Goal: Navigation & Orientation: Find specific page/section

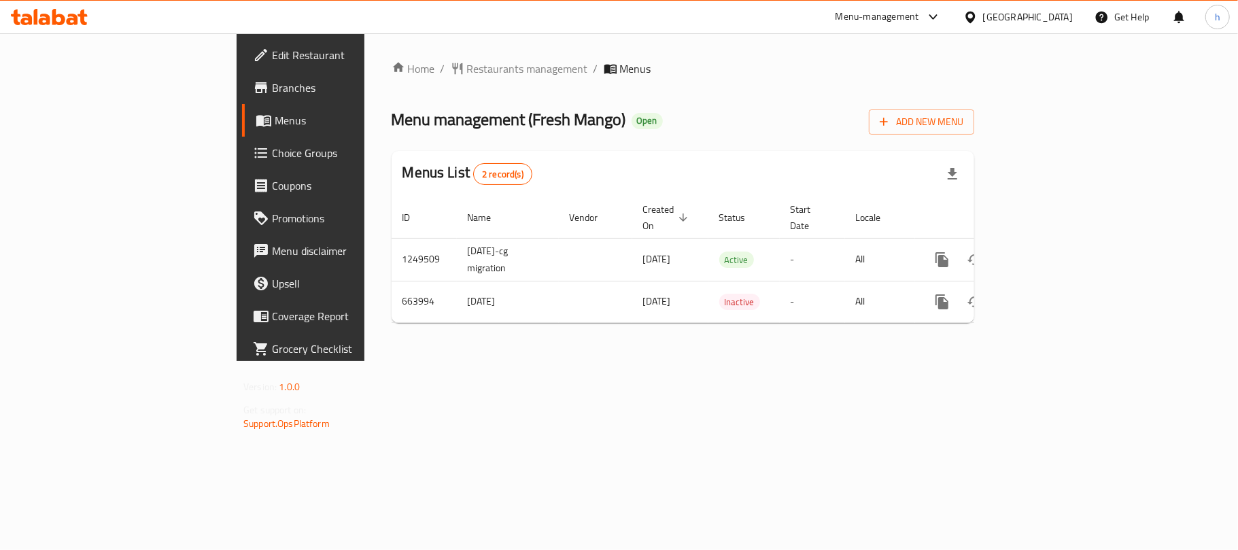
click at [1046, 16] on div "Kuwait" at bounding box center [1028, 17] width 90 height 15
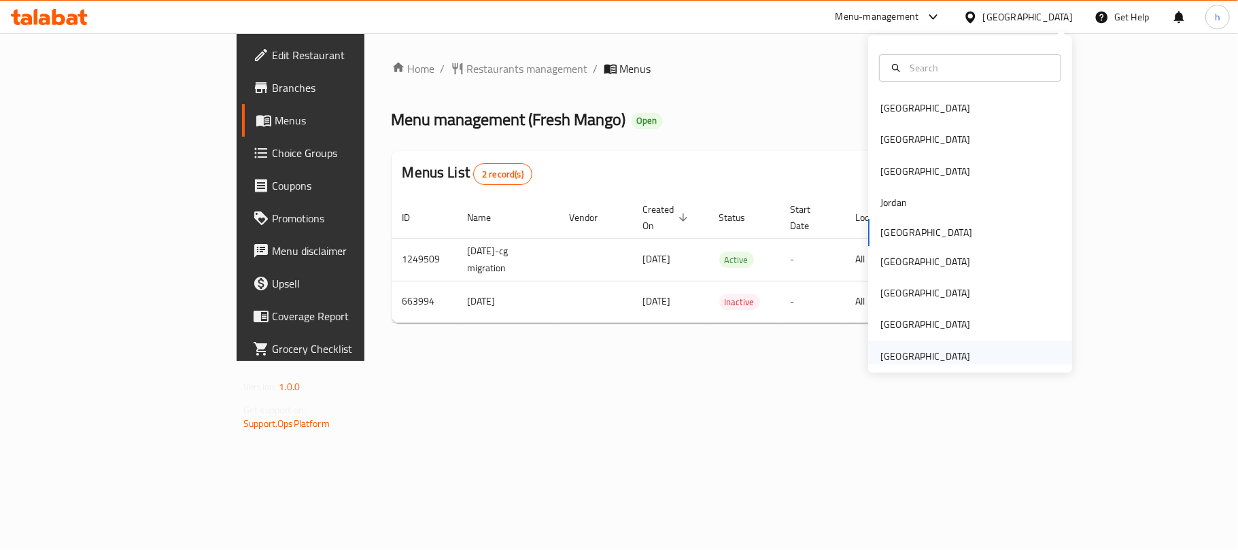
click at [928, 352] on div "[GEOGRAPHIC_DATA]" at bounding box center [926, 356] width 90 height 15
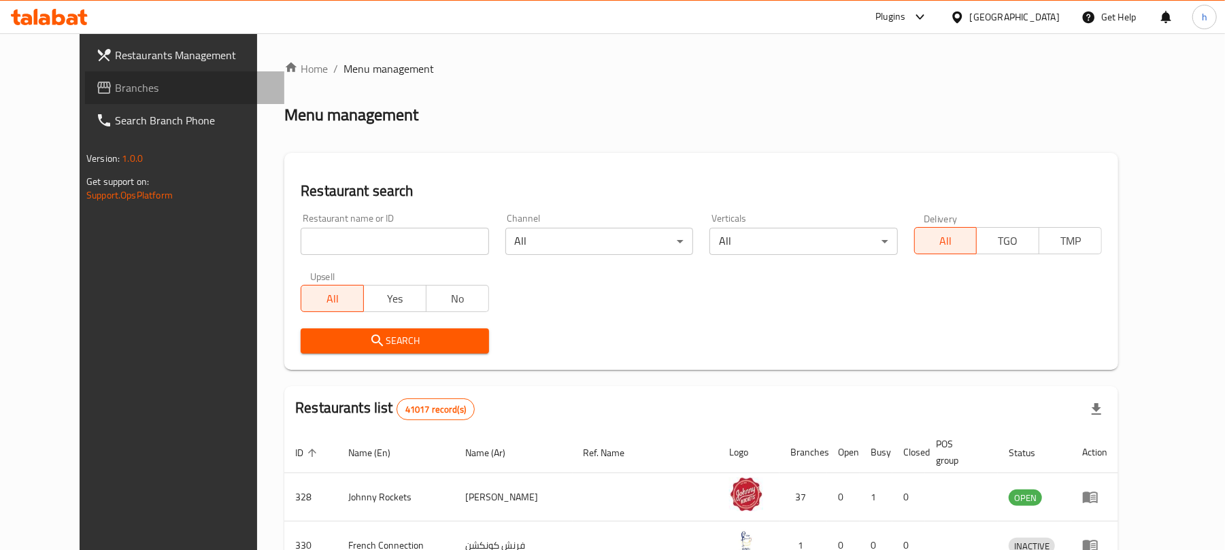
click at [115, 85] on span "Branches" at bounding box center [194, 88] width 158 height 16
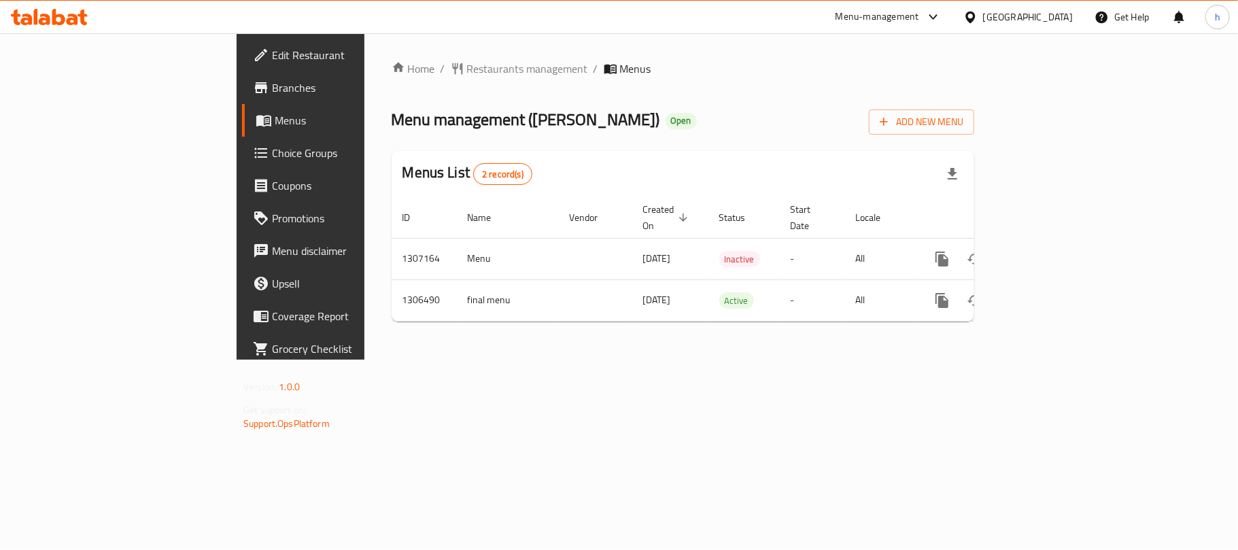
click at [364, 360] on div "Home / Restaurants management / Menus Menu management ( [PERSON_NAME] ) Open Ad…" at bounding box center [682, 196] width 637 height 326
